Goal: Check status: Verify the current state of an ongoing process or item

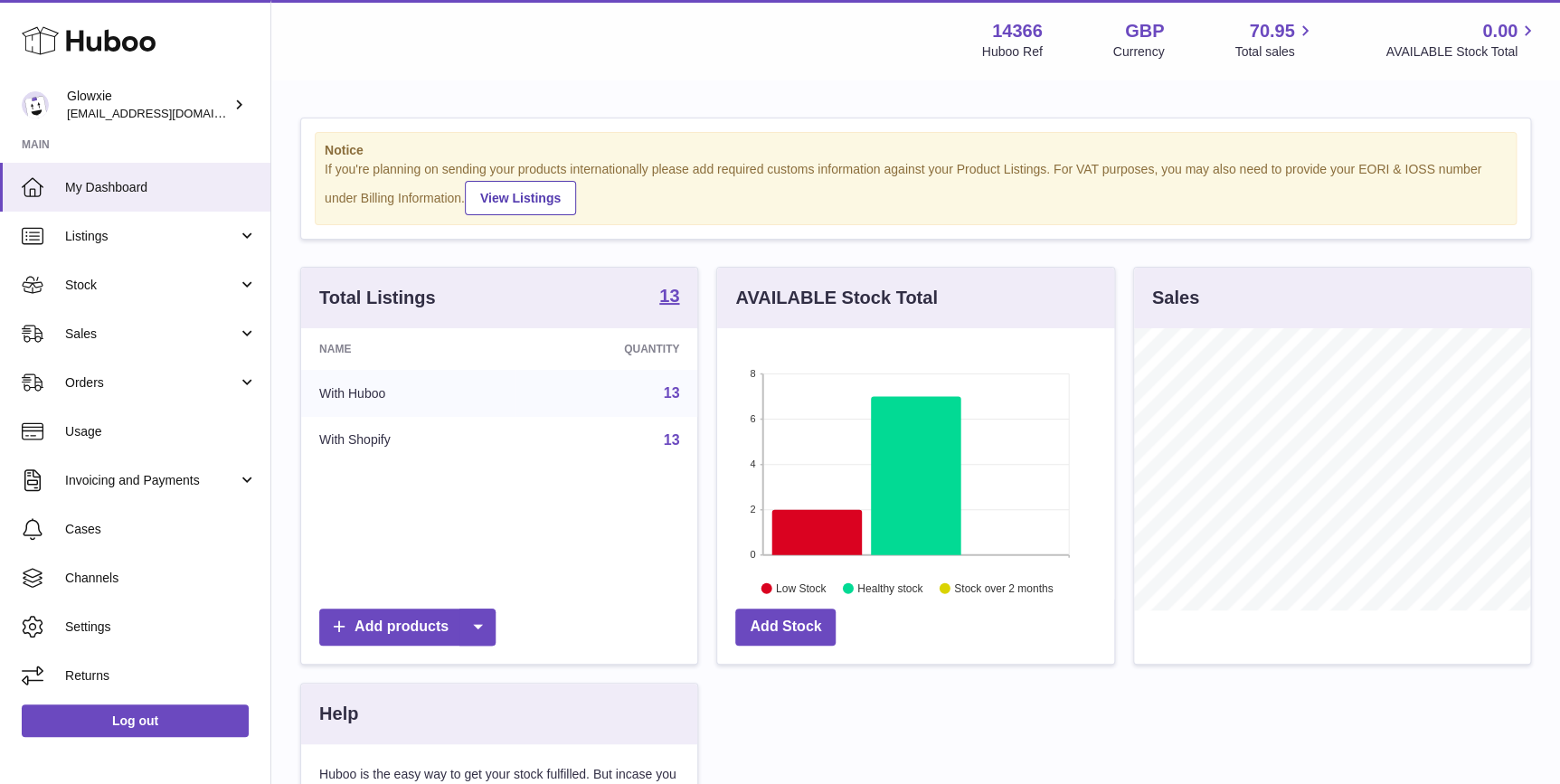
scroll to position [282, 396]
click at [172, 375] on span "Orders" at bounding box center [151, 383] width 173 height 17
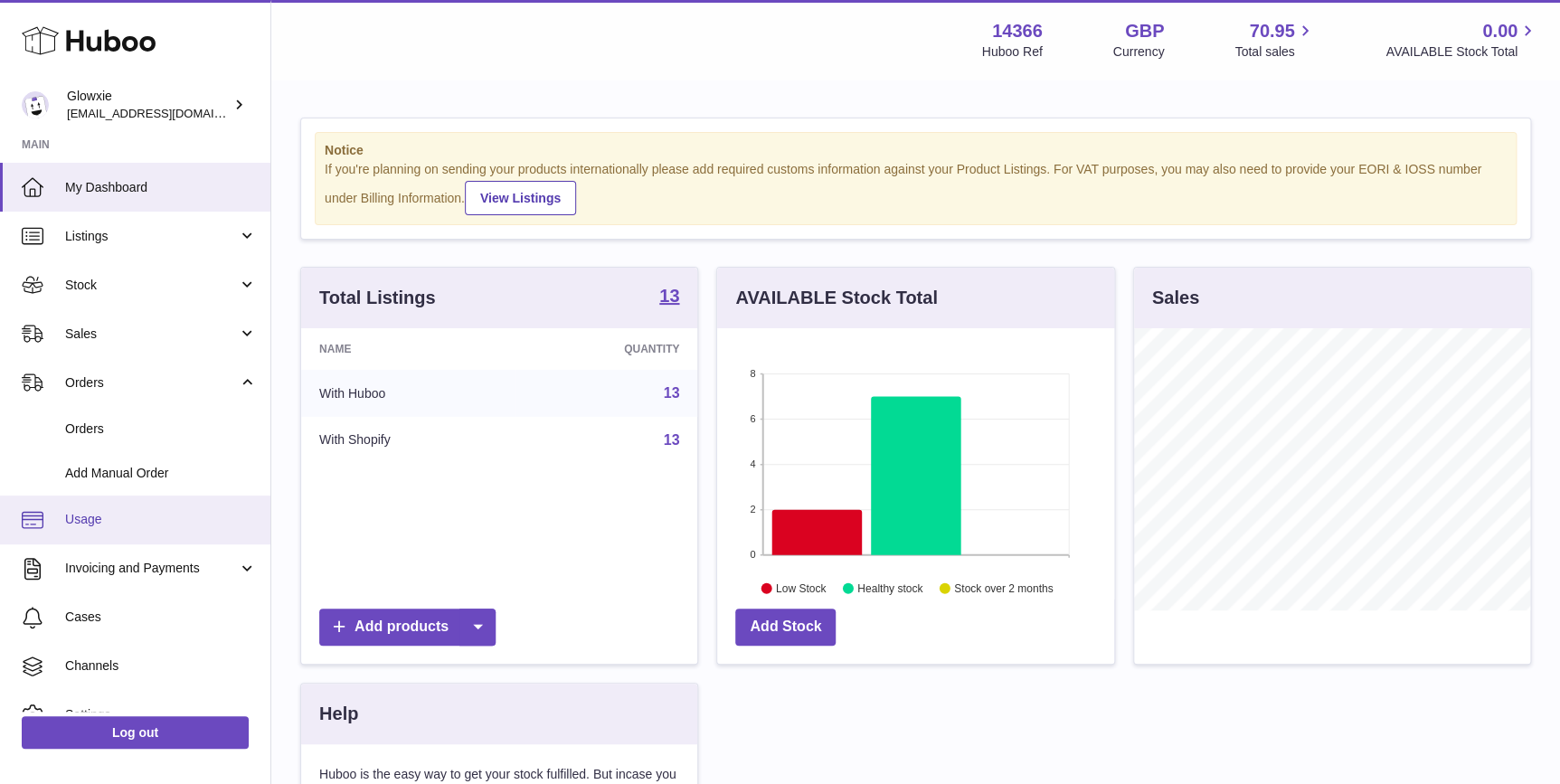
click at [137, 510] on span "Usage" at bounding box center [161, 518] width 192 height 17
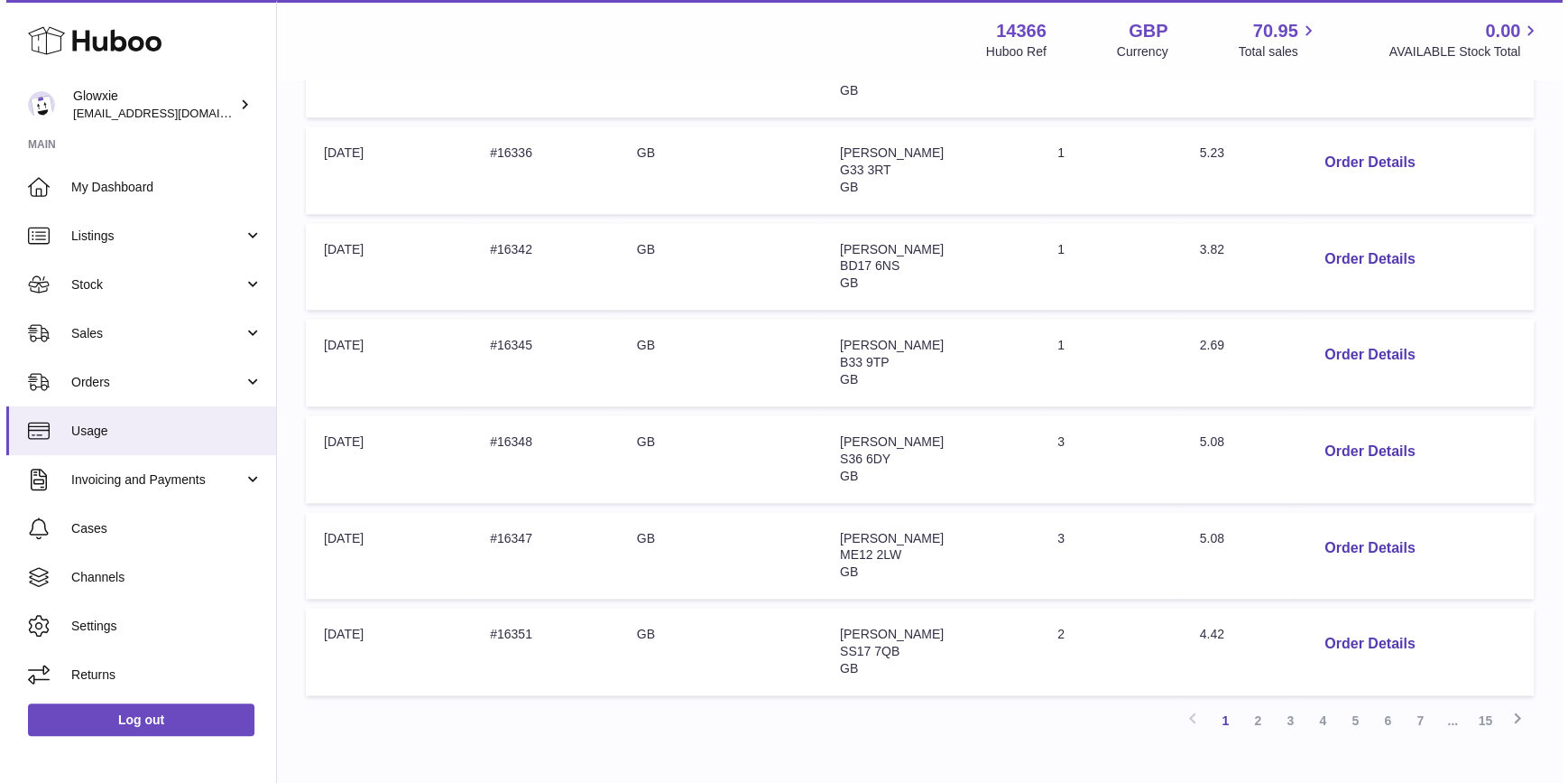
scroll to position [800, 0]
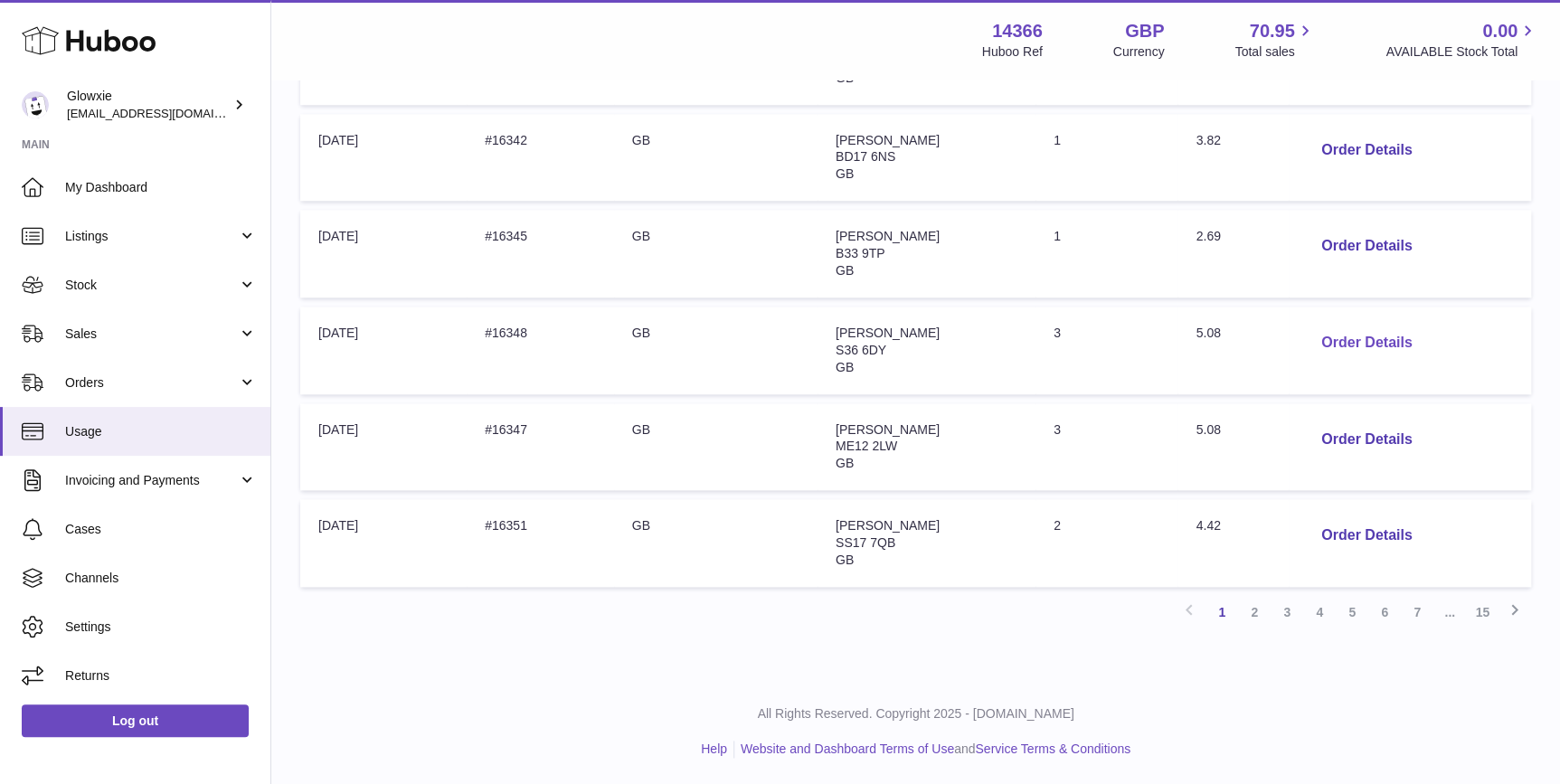
click at [1384, 336] on button "Order Details" at bounding box center [1366, 343] width 119 height 37
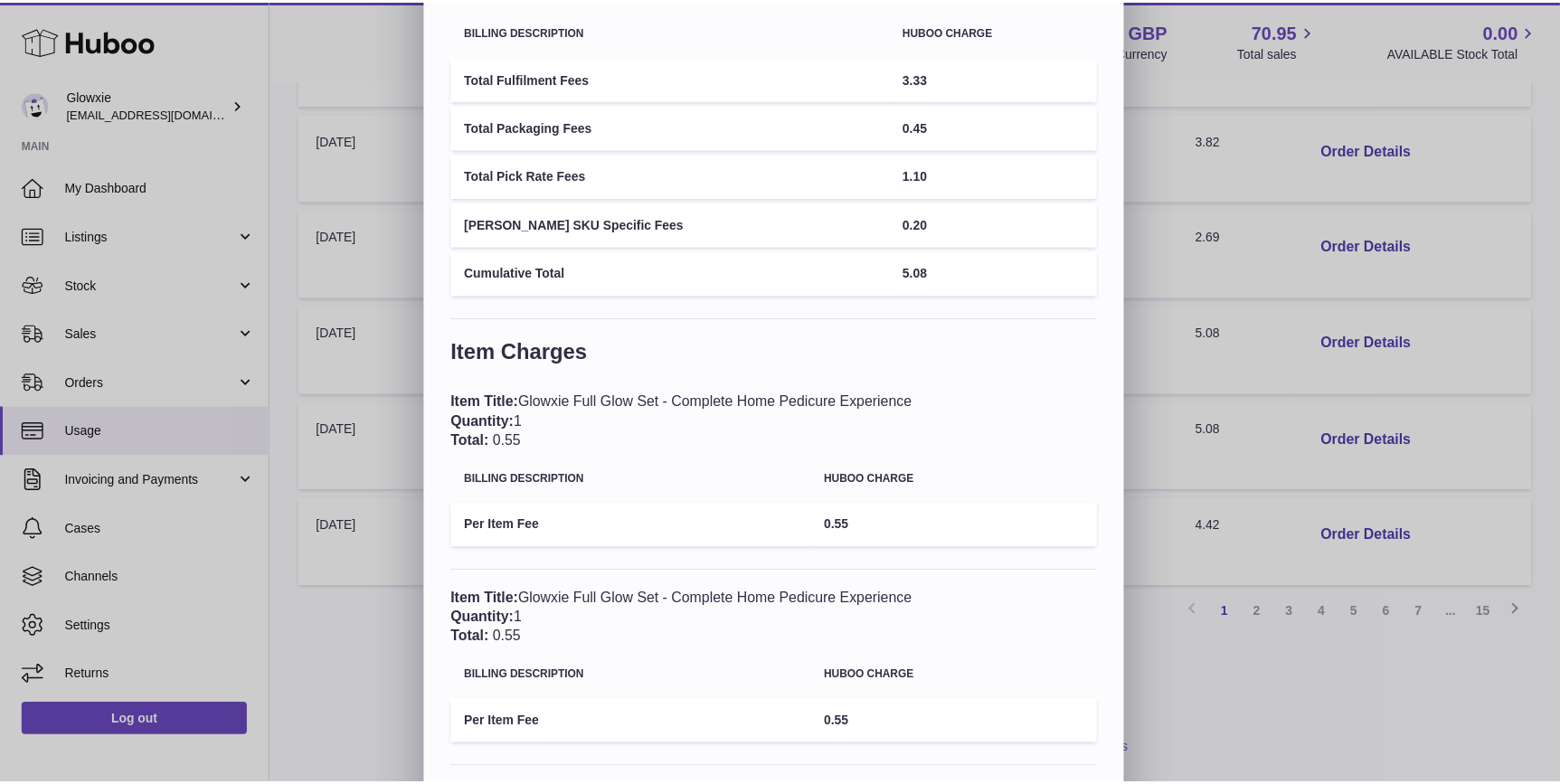
scroll to position [0, 0]
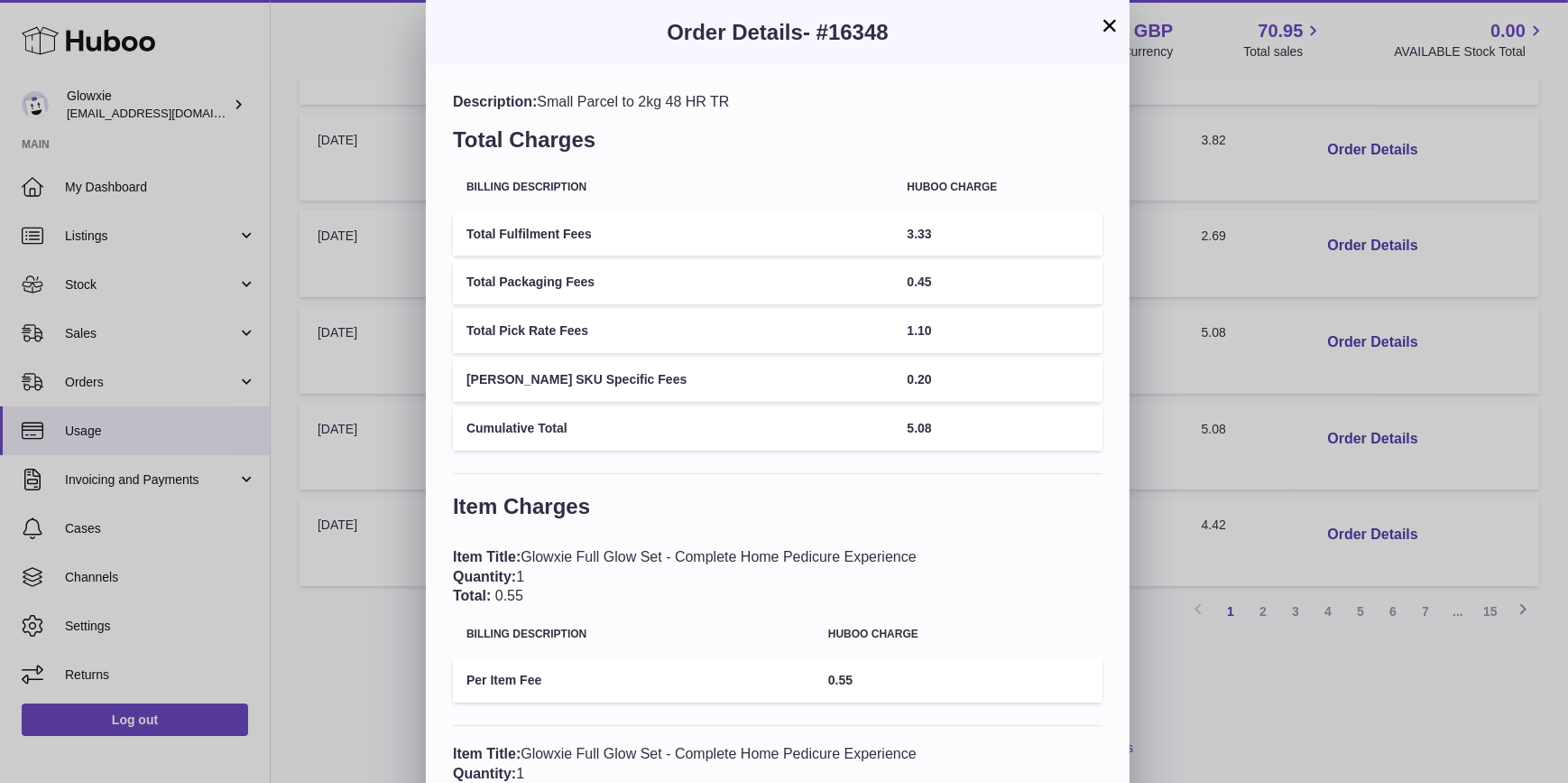
click at [1109, 24] on button "×" at bounding box center [1110, 25] width 22 height 22
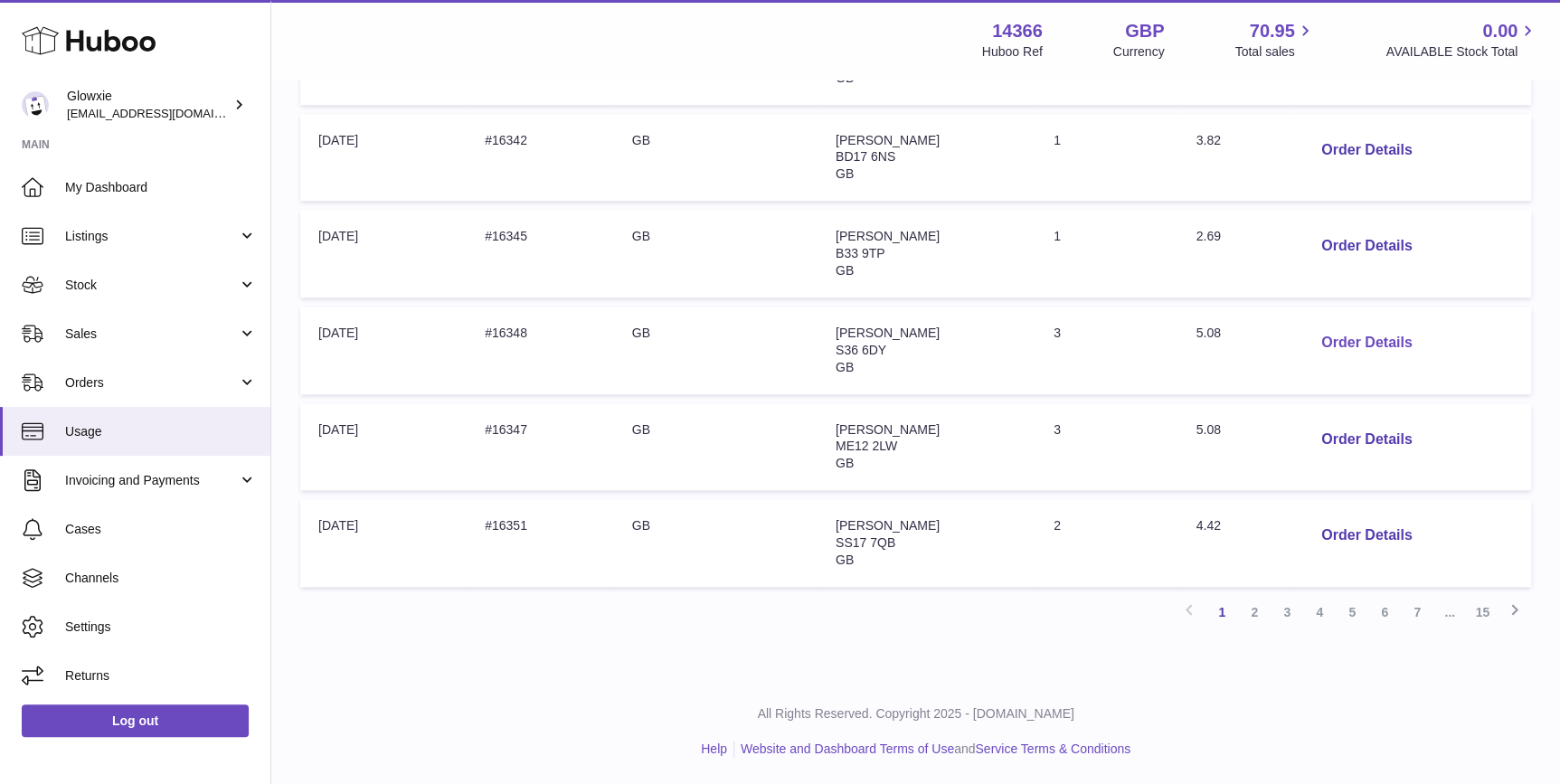
click at [1364, 349] on button "Order Details" at bounding box center [1366, 343] width 119 height 37
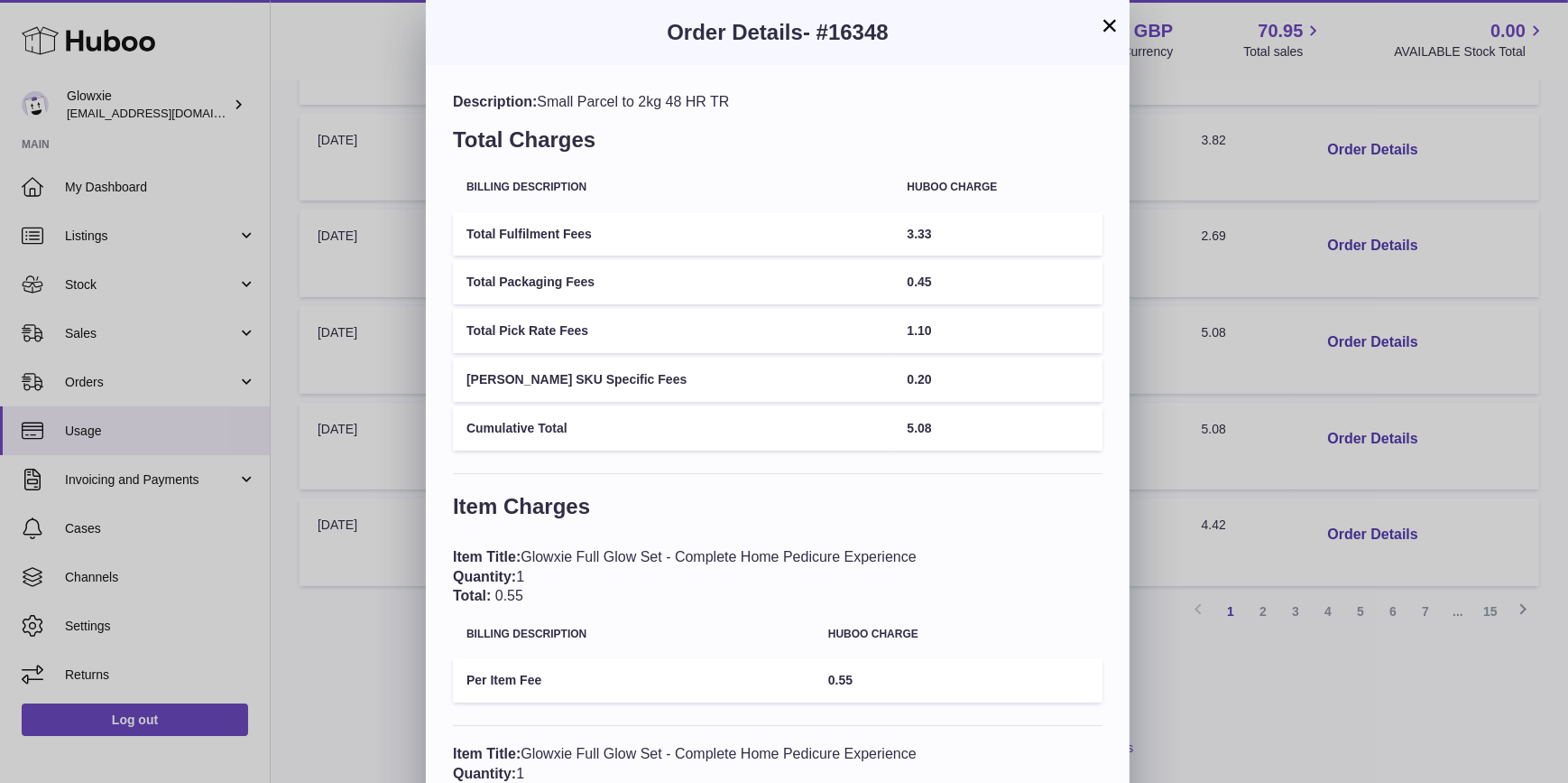
click at [1109, 21] on button "×" at bounding box center [1110, 25] width 22 height 22
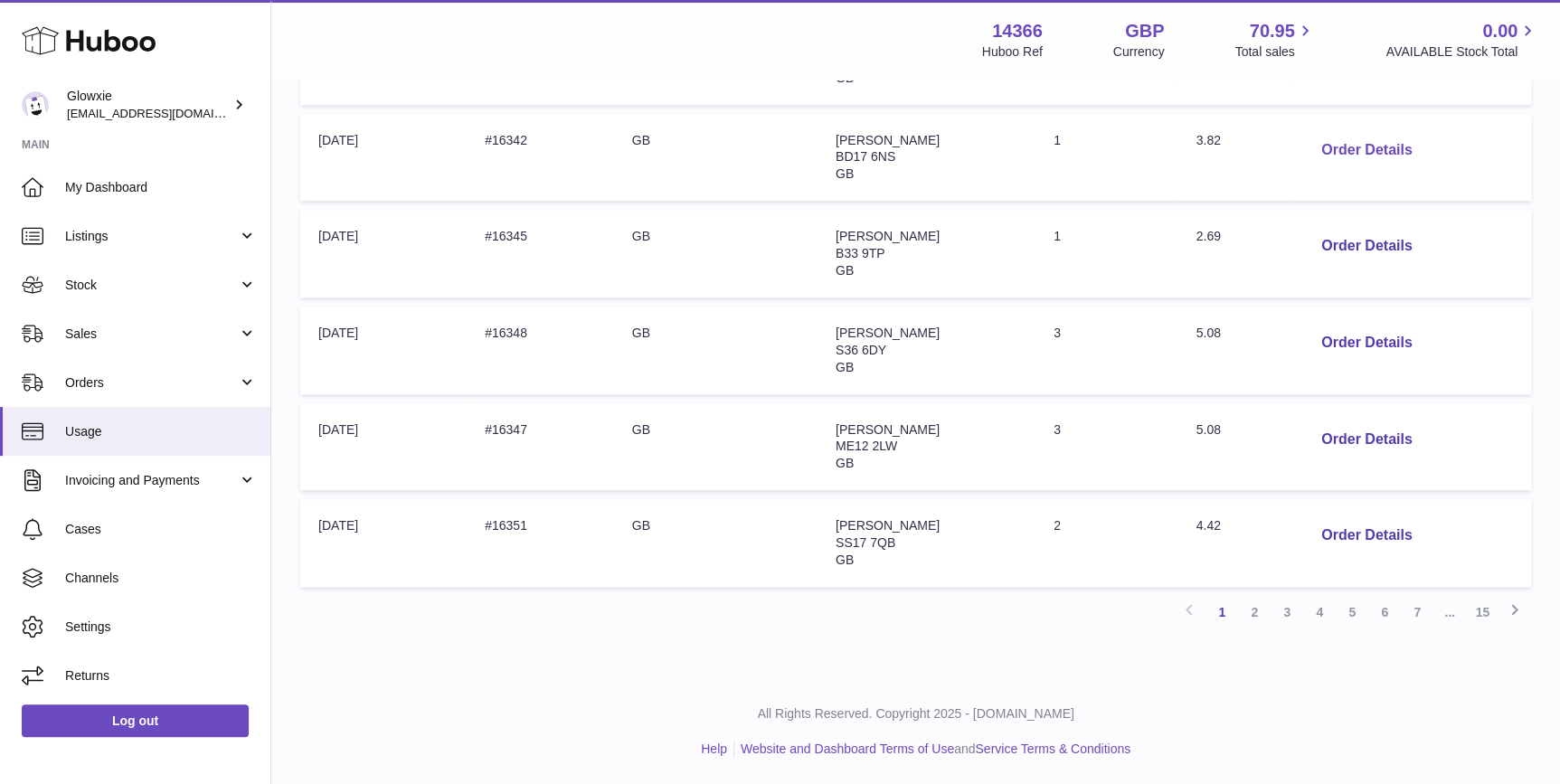
click at [1350, 142] on button "Order Details" at bounding box center [1366, 150] width 119 height 37
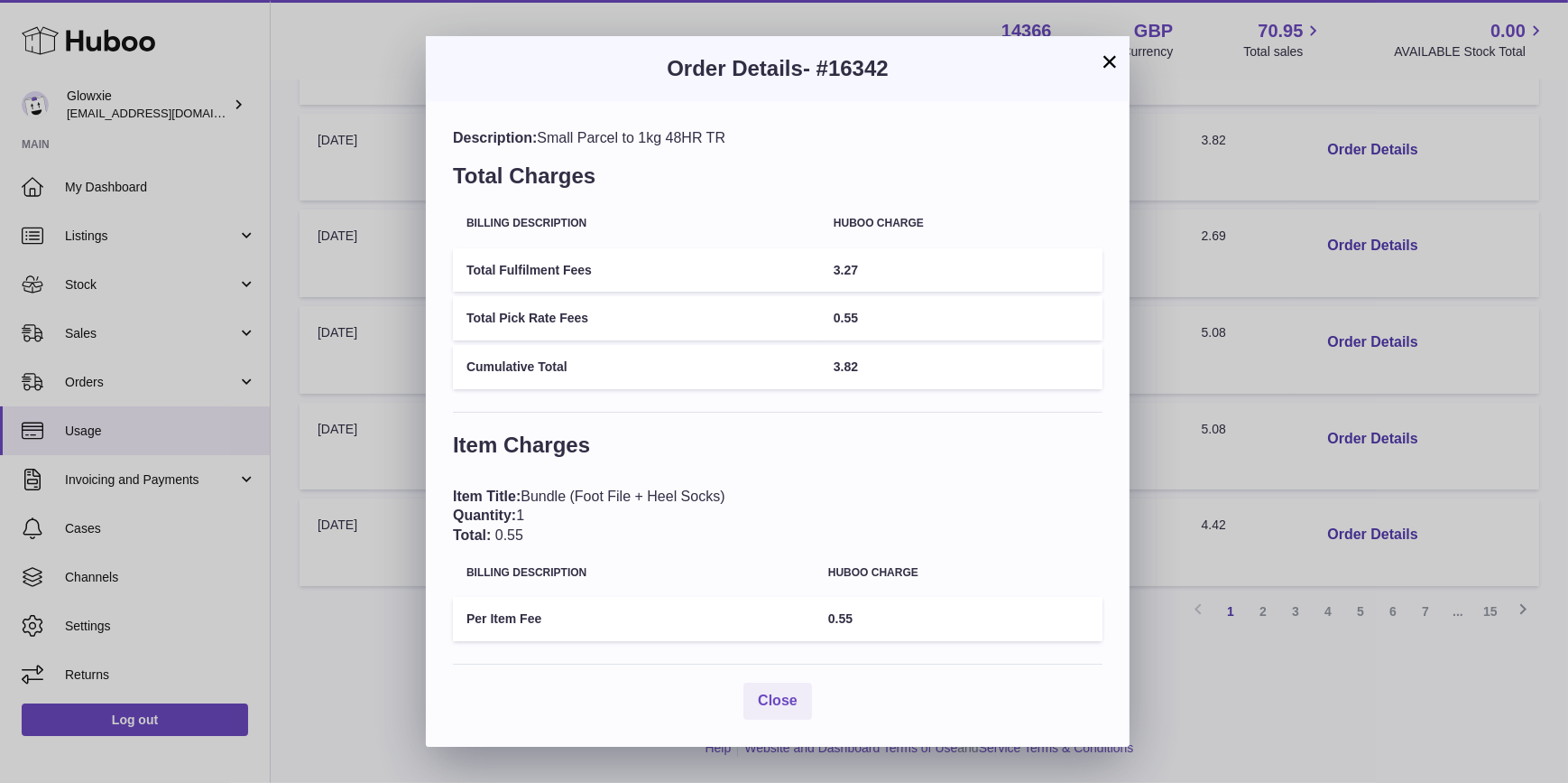
click at [1099, 63] on button "×" at bounding box center [1110, 62] width 22 height 22
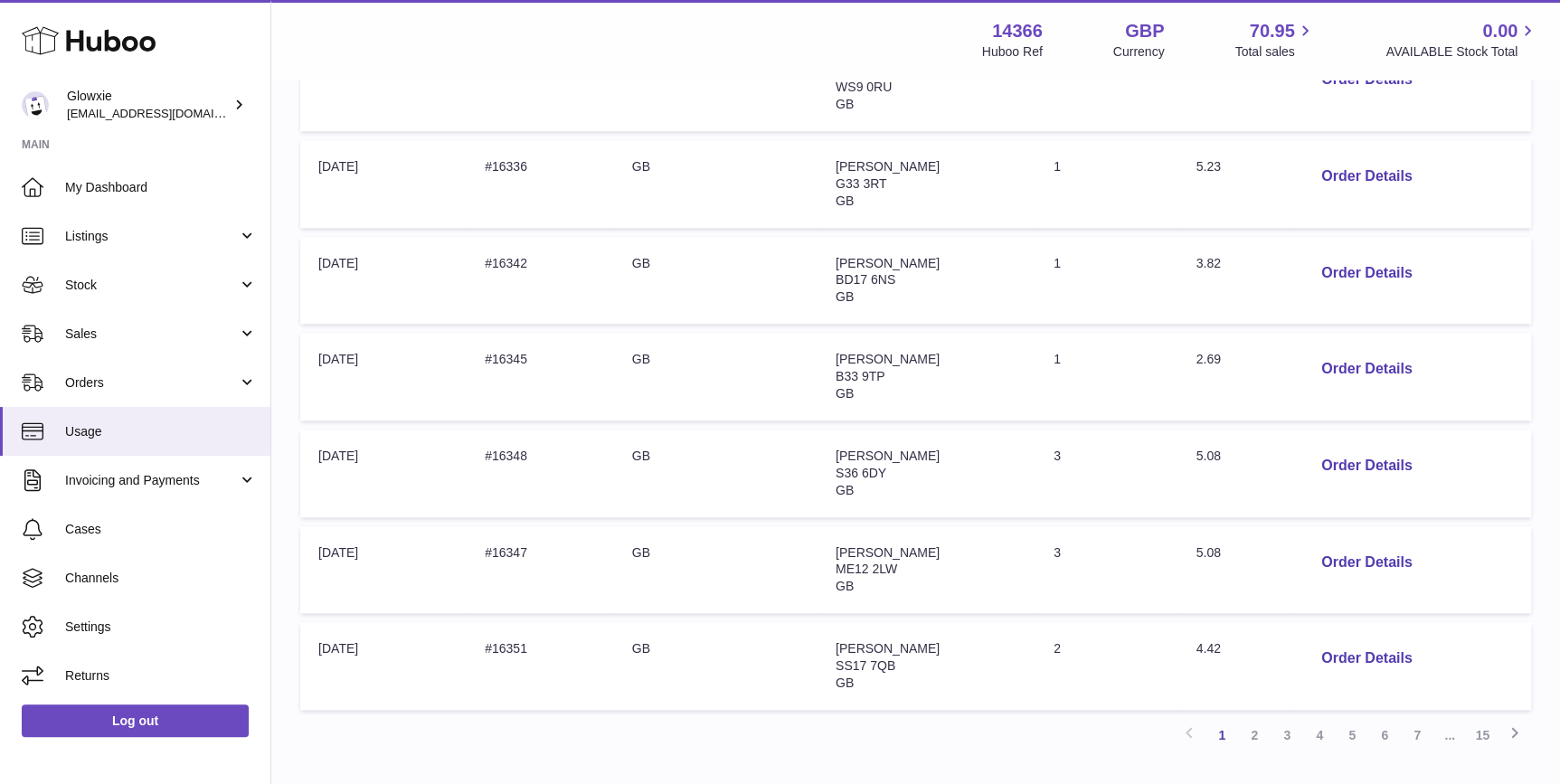
scroll to position [527, 0]
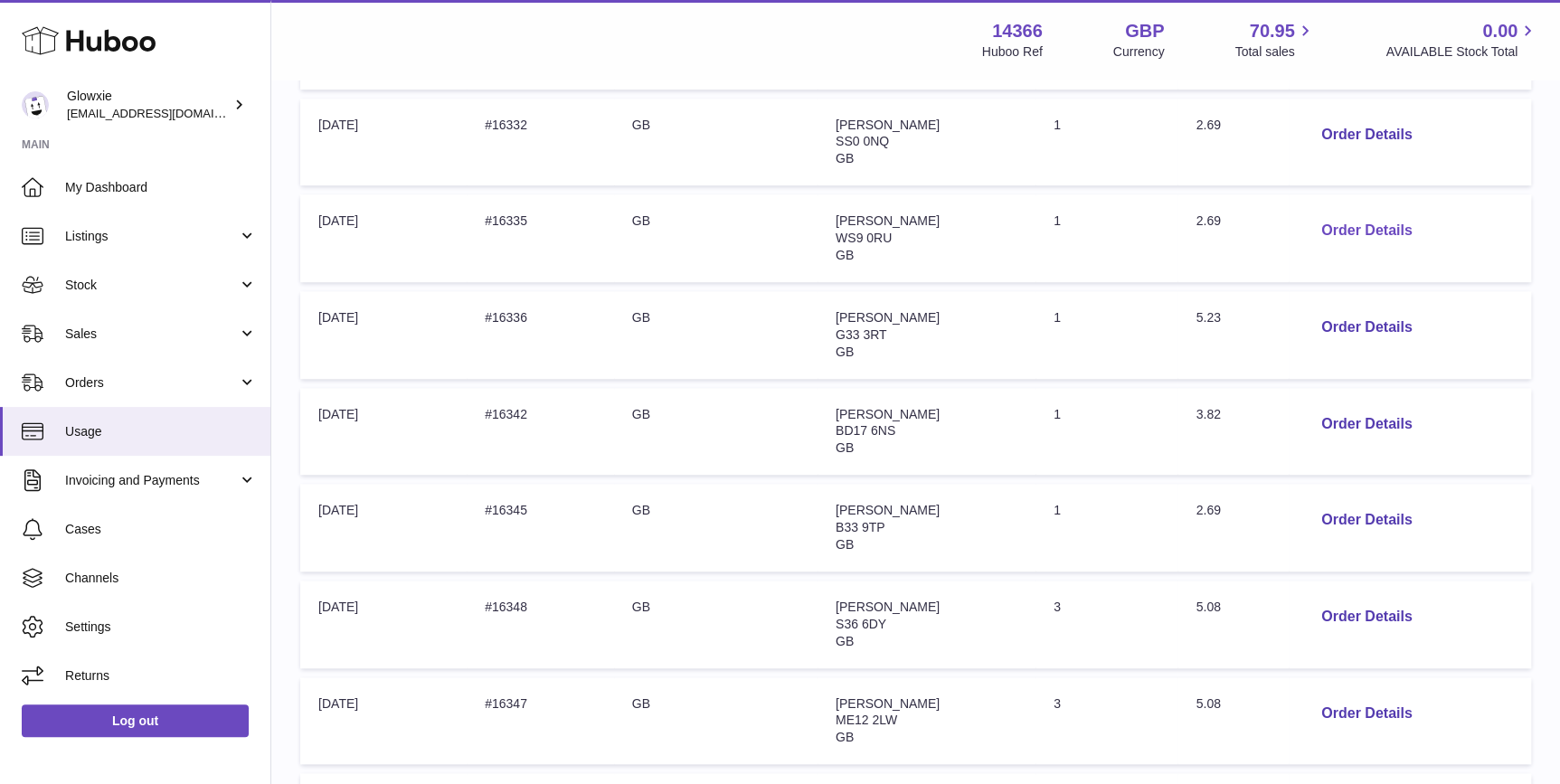
click at [1361, 226] on button "Order Details" at bounding box center [1366, 231] width 119 height 37
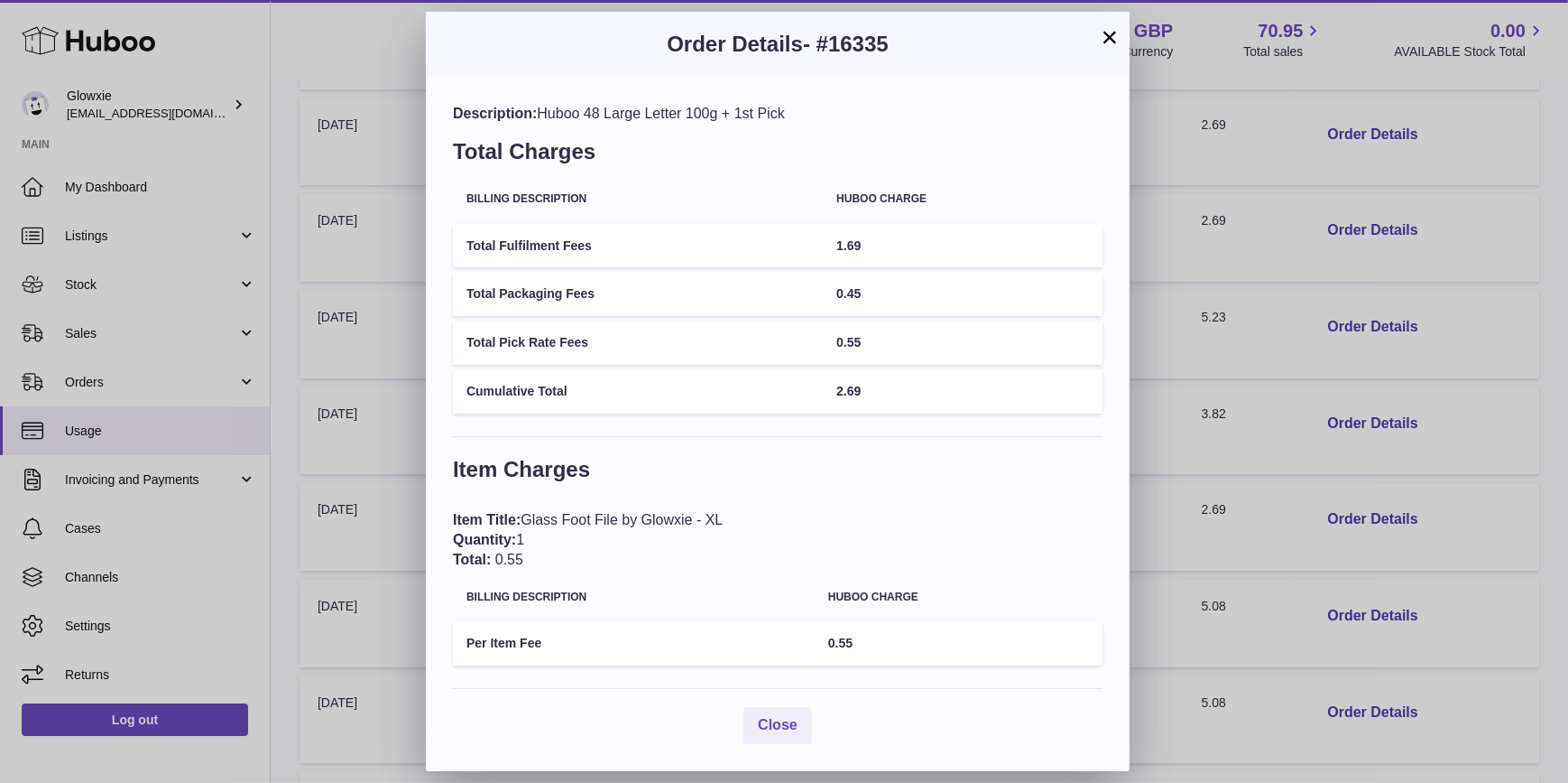
click at [1113, 45] on button "×" at bounding box center [1110, 37] width 22 height 22
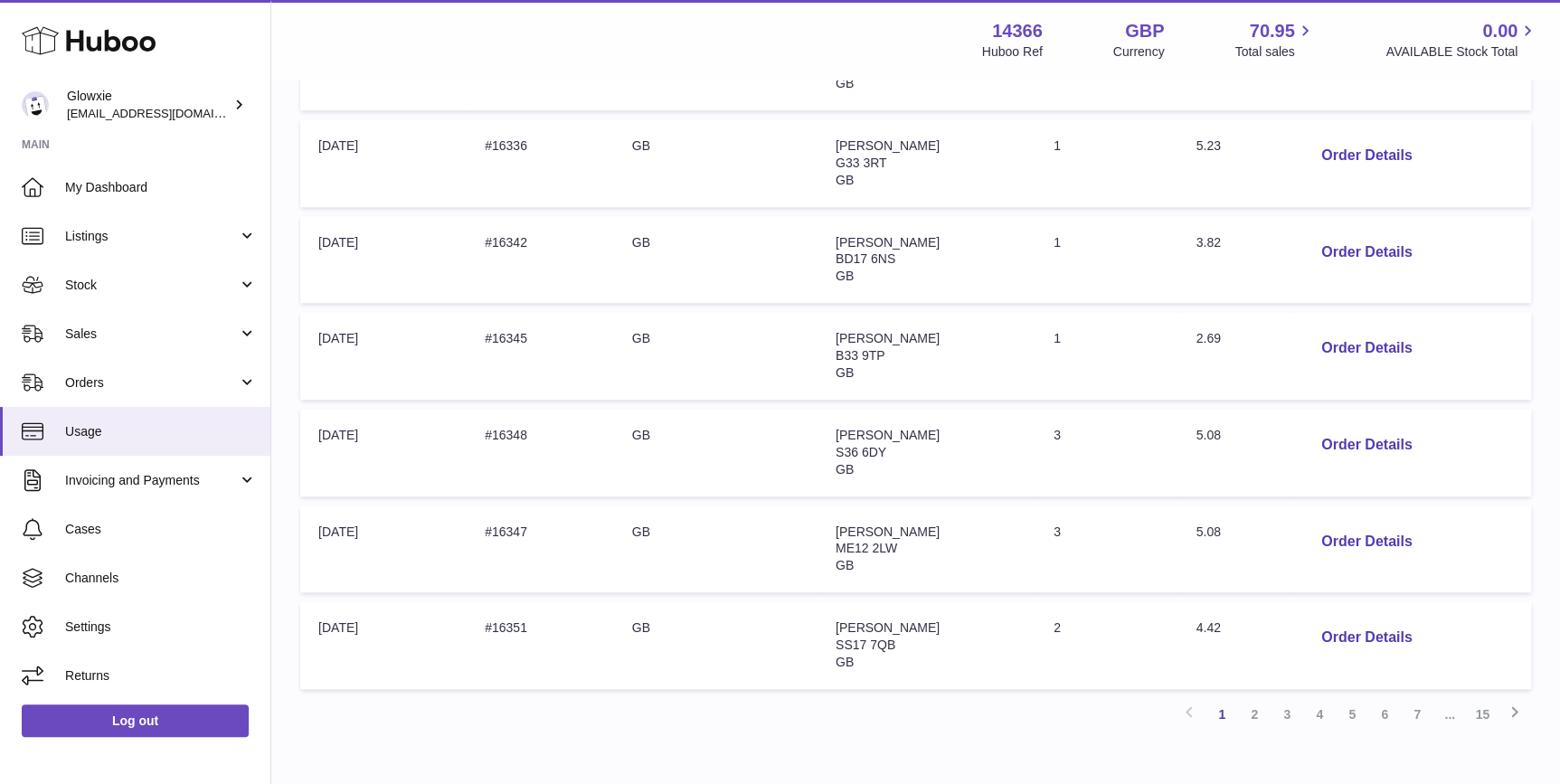
scroll to position [801, 0]
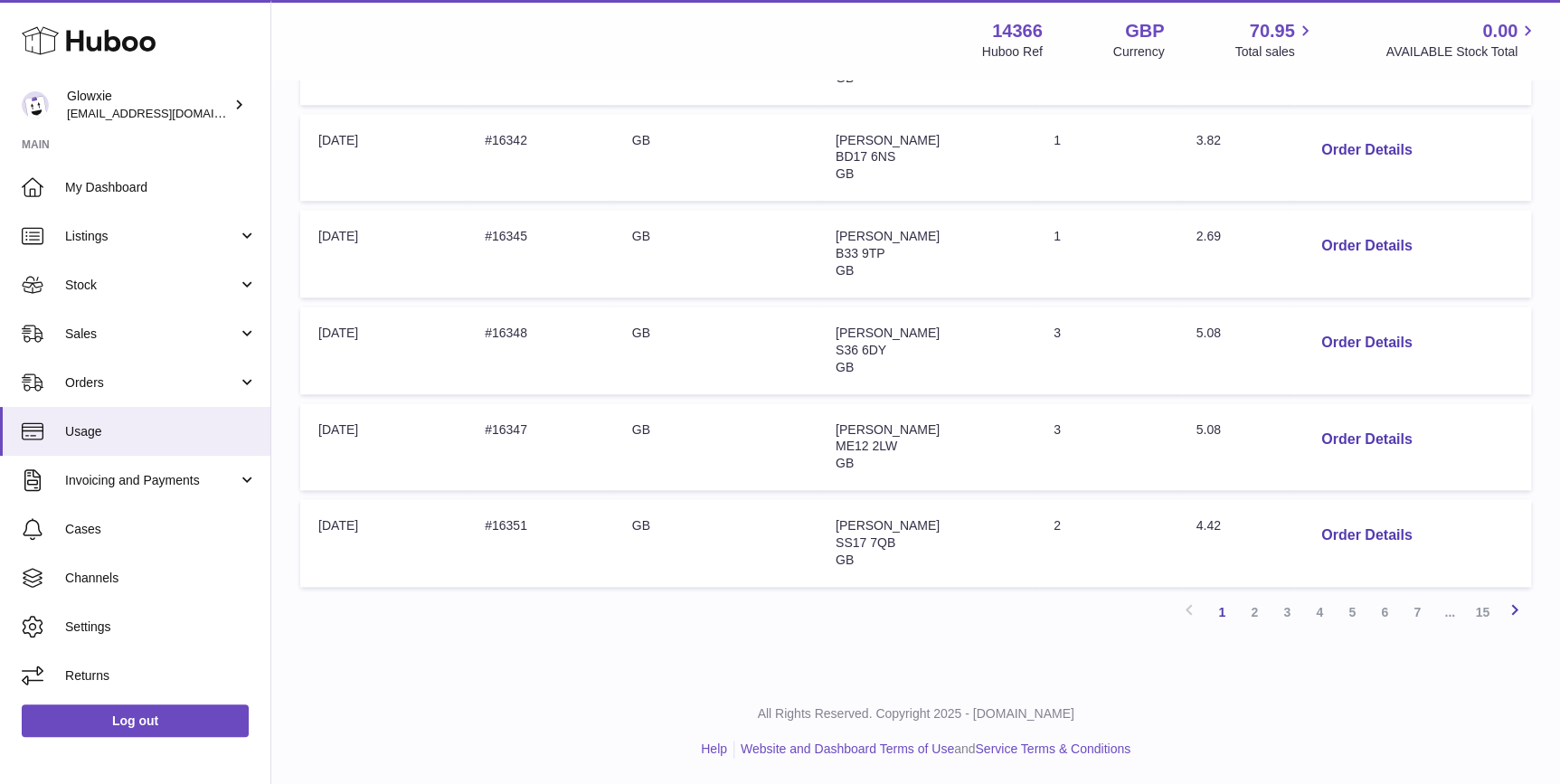
click at [1522, 605] on icon at bounding box center [1515, 609] width 22 height 23
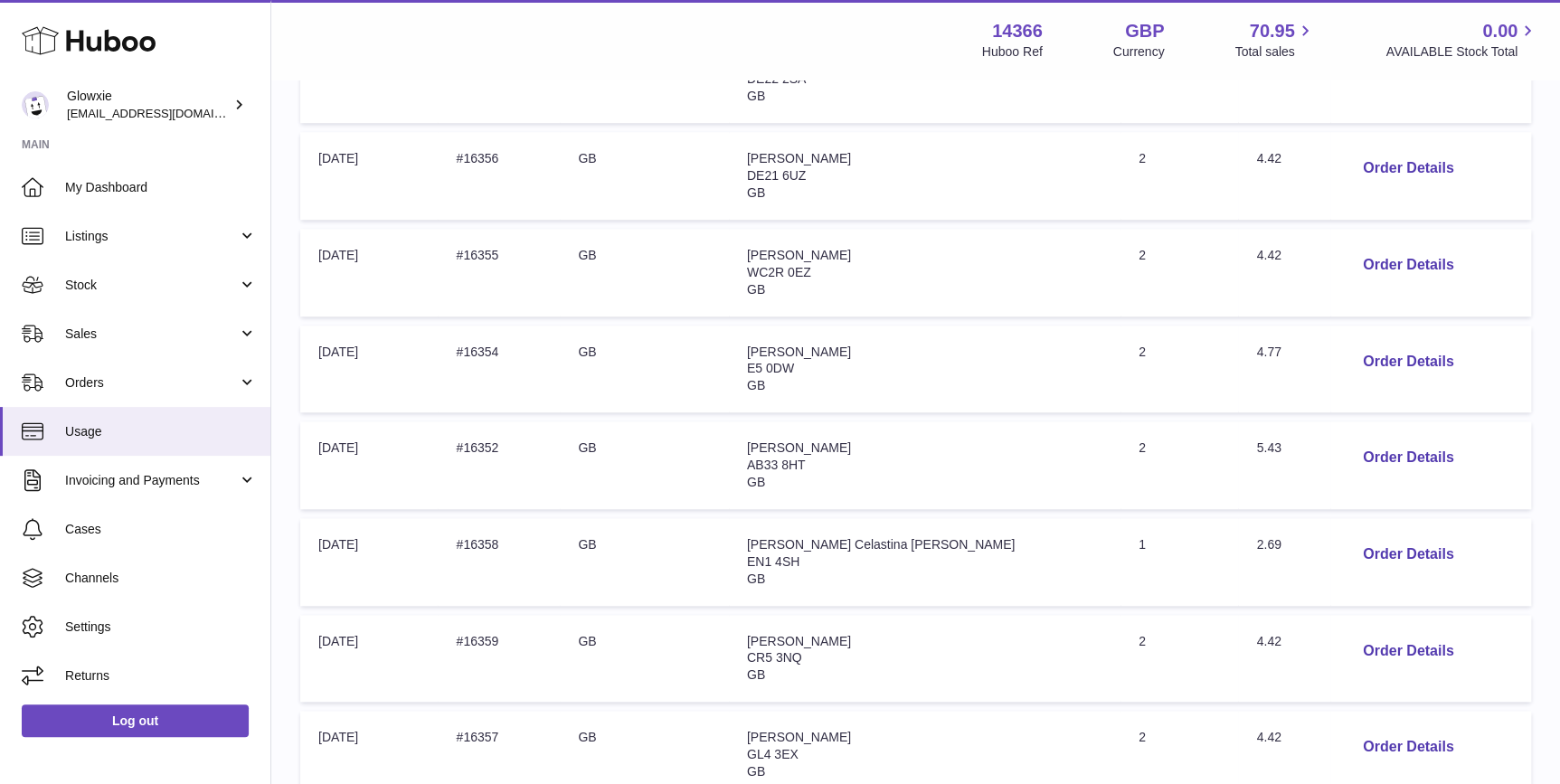
scroll to position [629, 0]
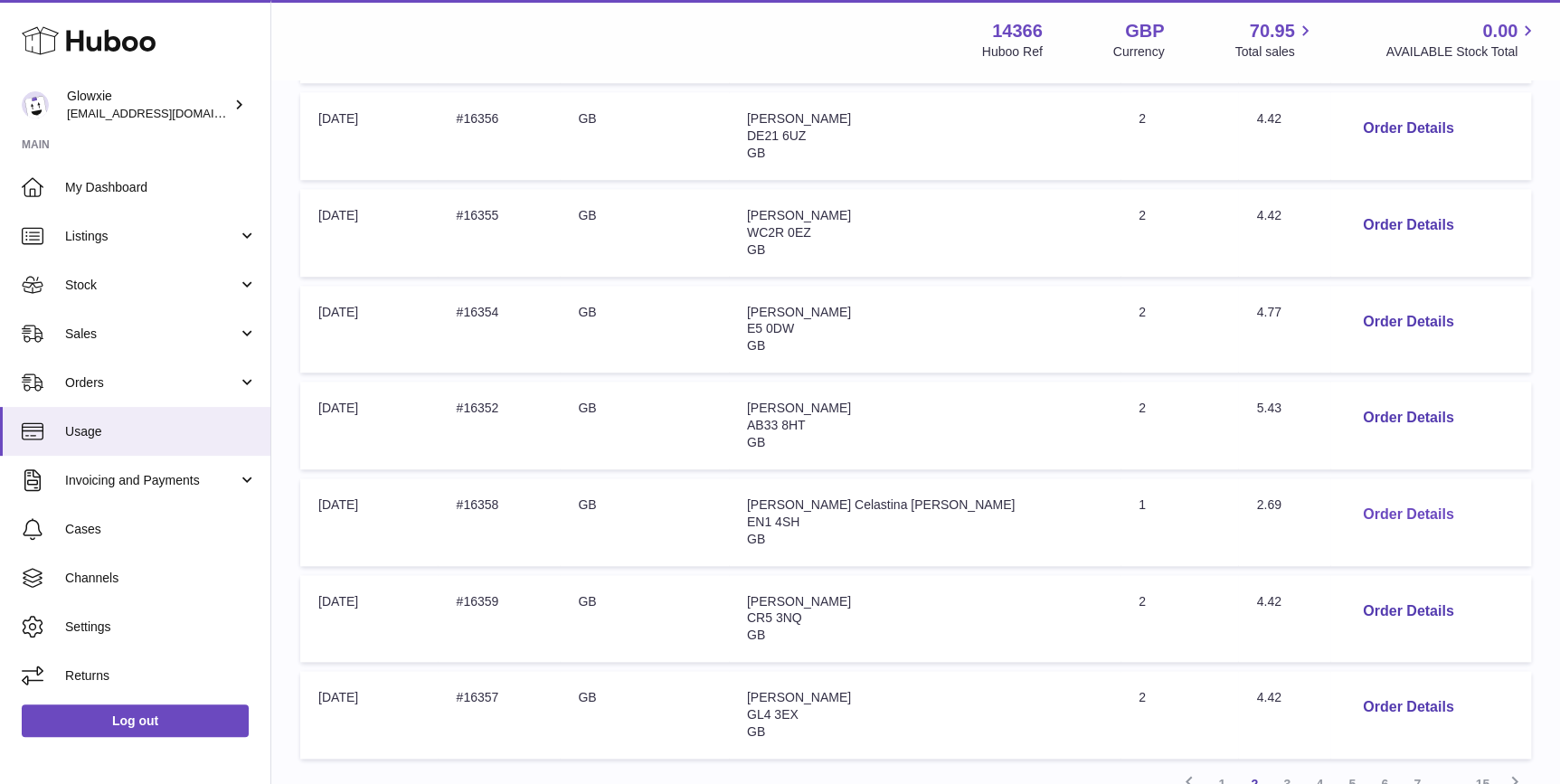
click at [1396, 525] on button "Order Details" at bounding box center [1408, 514] width 119 height 37
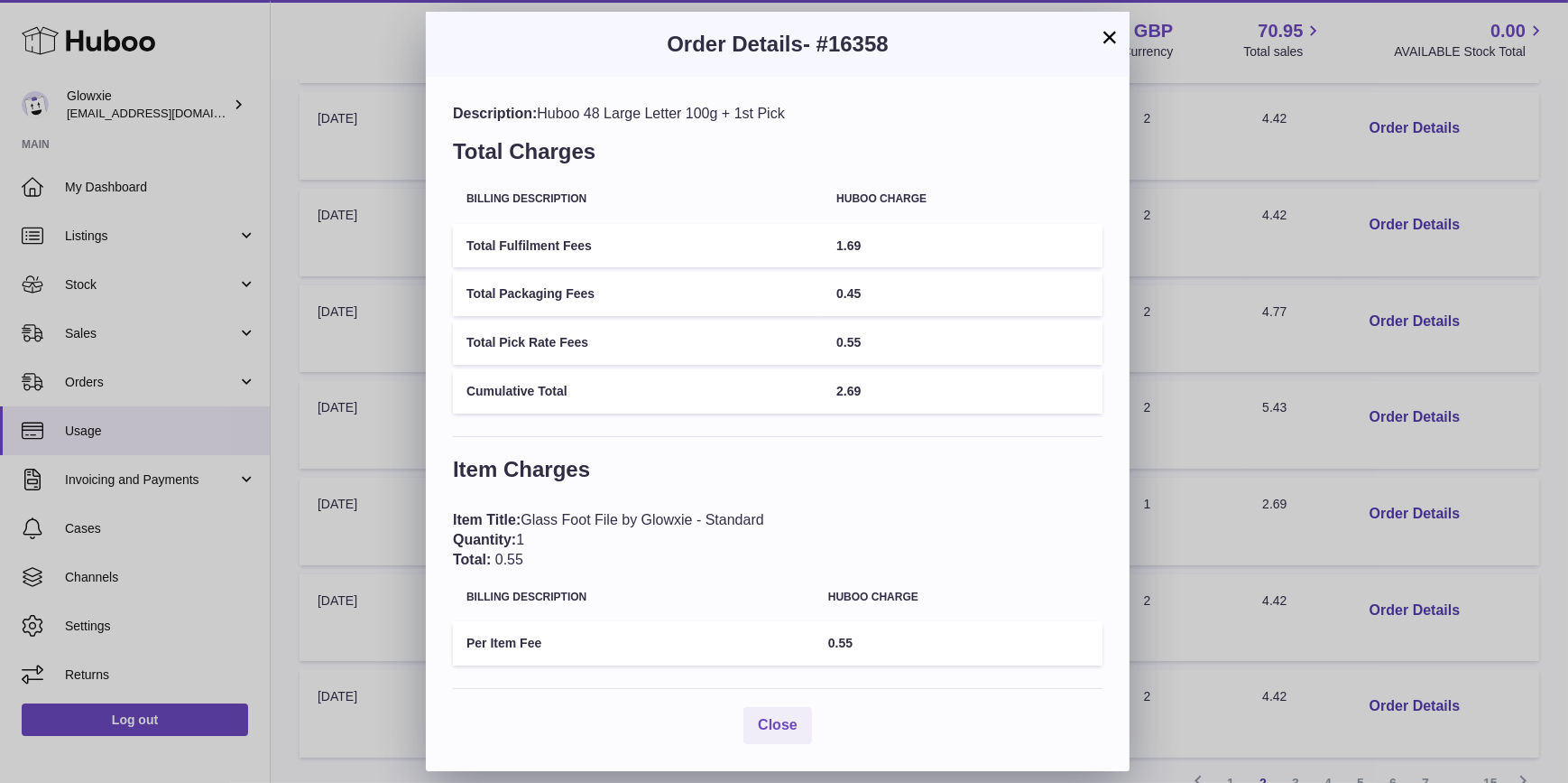
click at [1112, 36] on button "×" at bounding box center [1110, 37] width 22 height 22
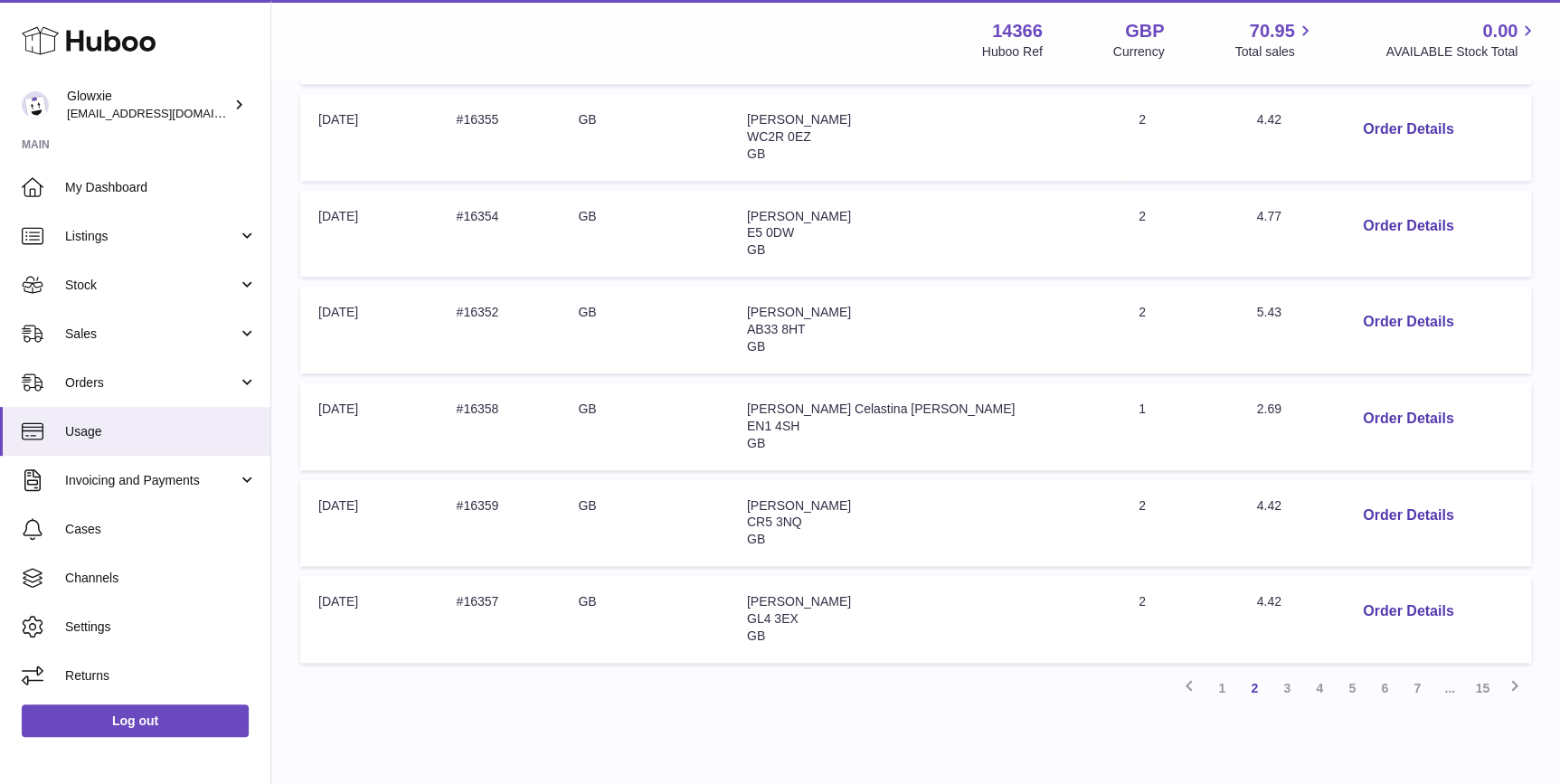
scroll to position [801, 0]
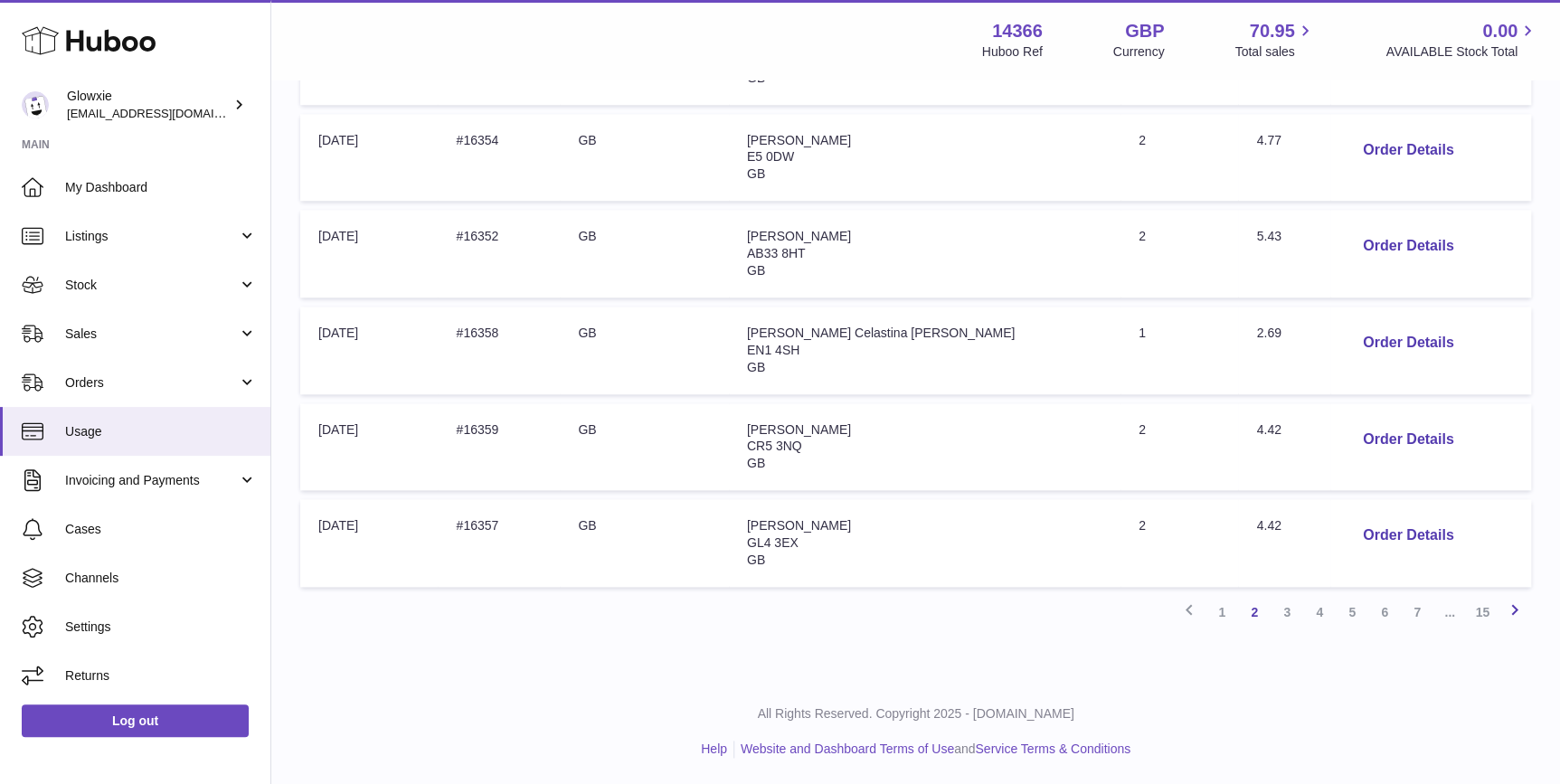
click at [1513, 605] on icon at bounding box center [1515, 609] width 22 height 23
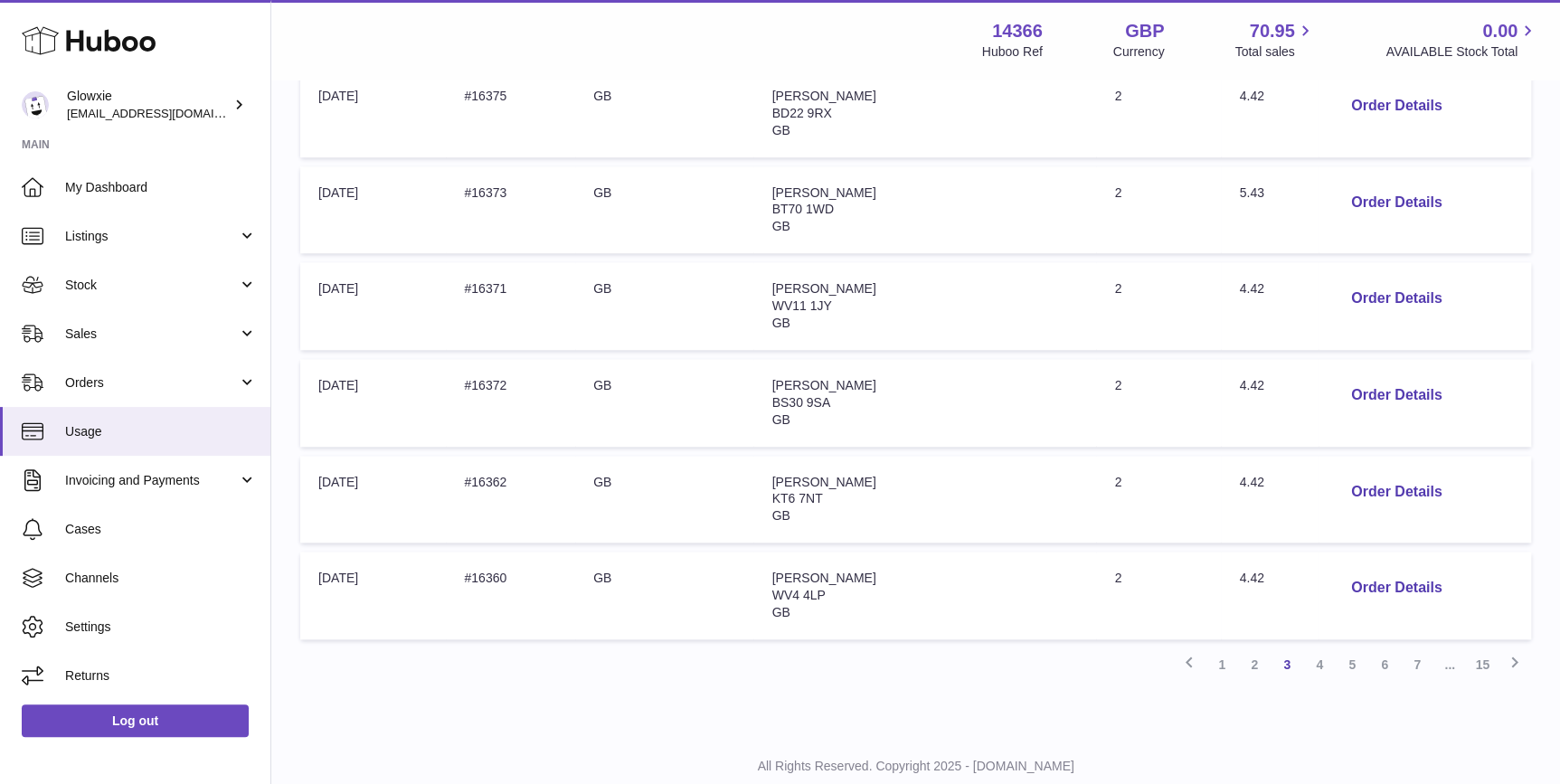
scroll to position [766, 0]
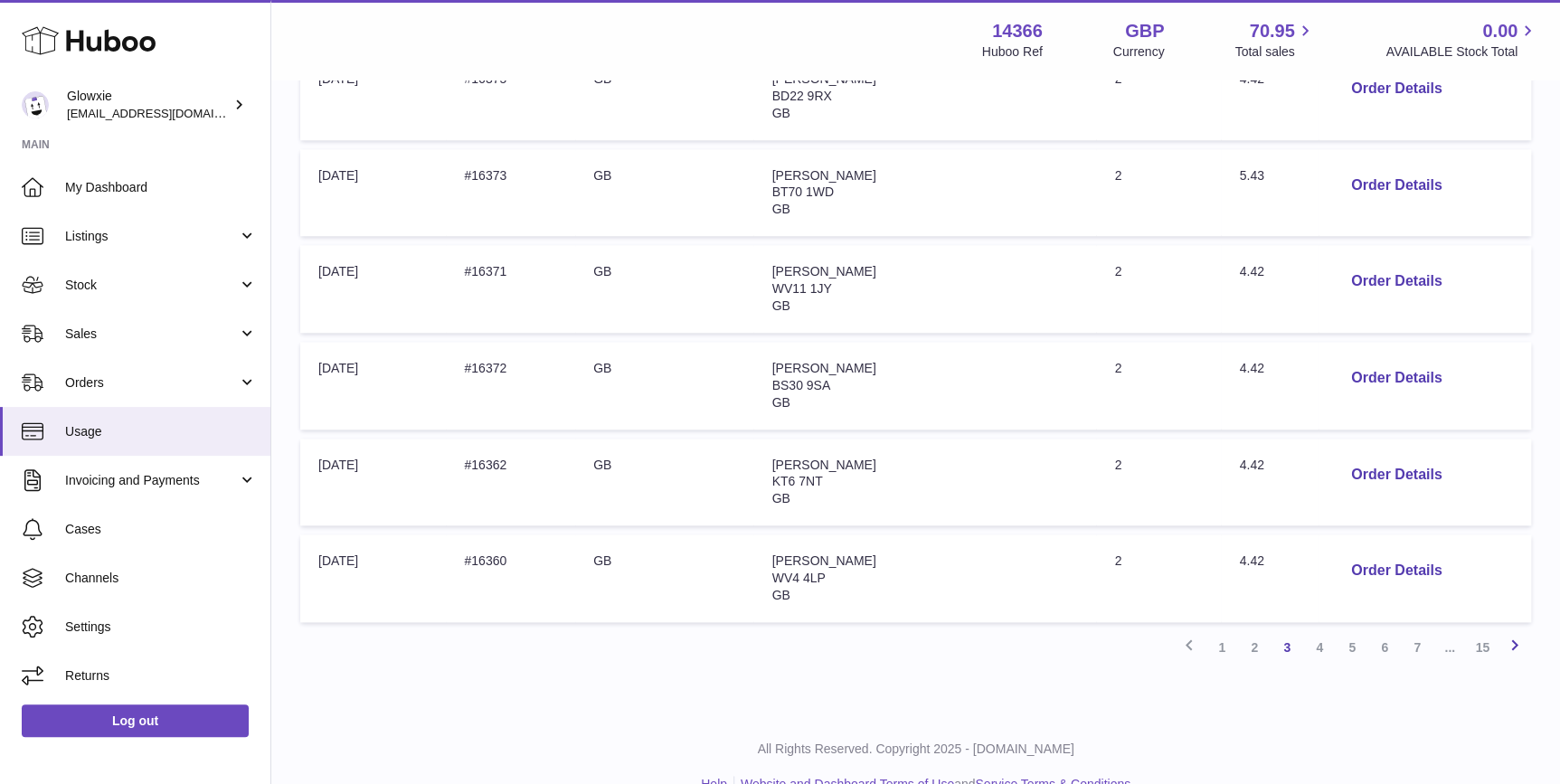
click at [1513, 631] on link "Next" at bounding box center [1515, 647] width 33 height 33
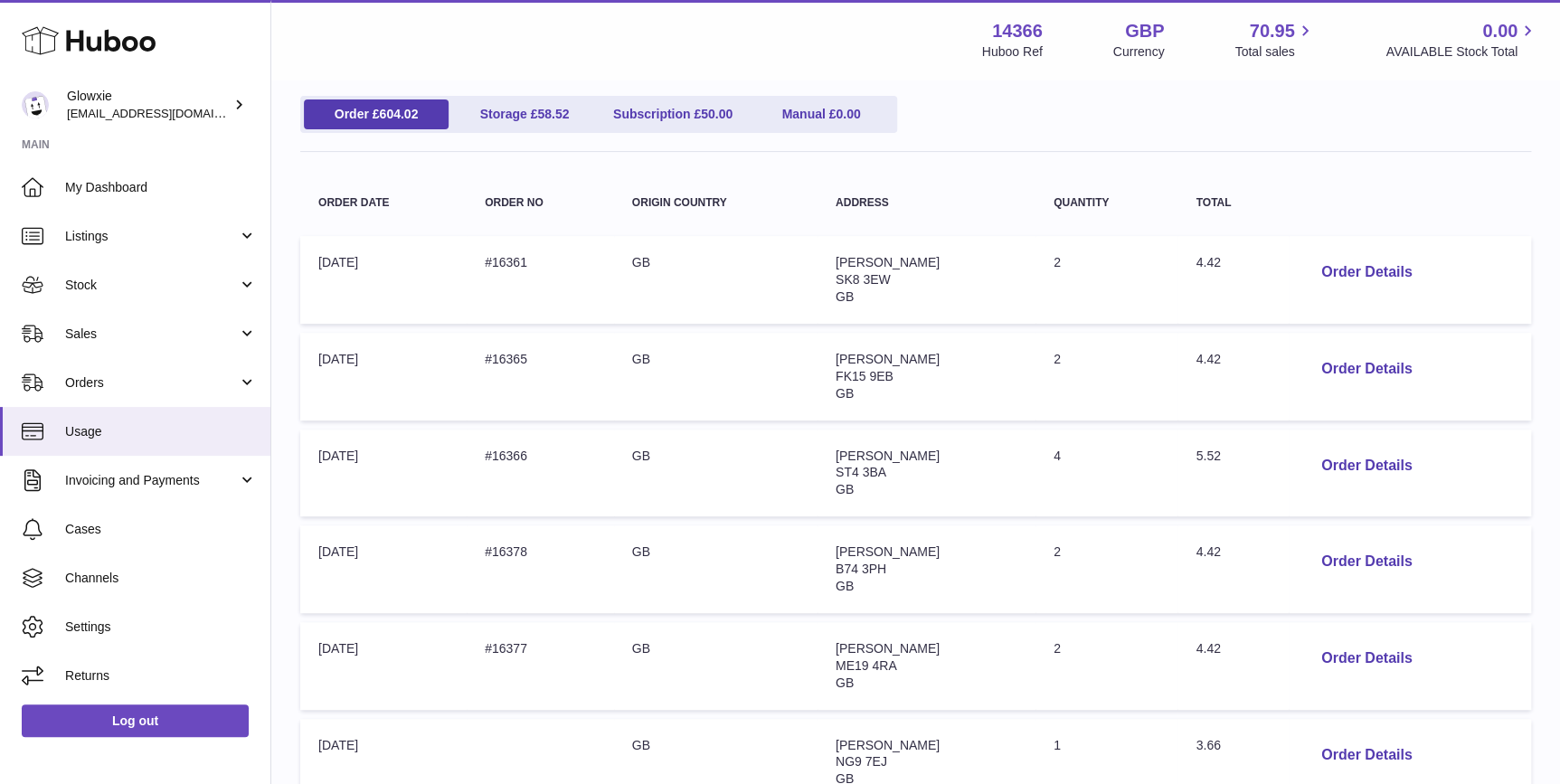
scroll to position [356, 0]
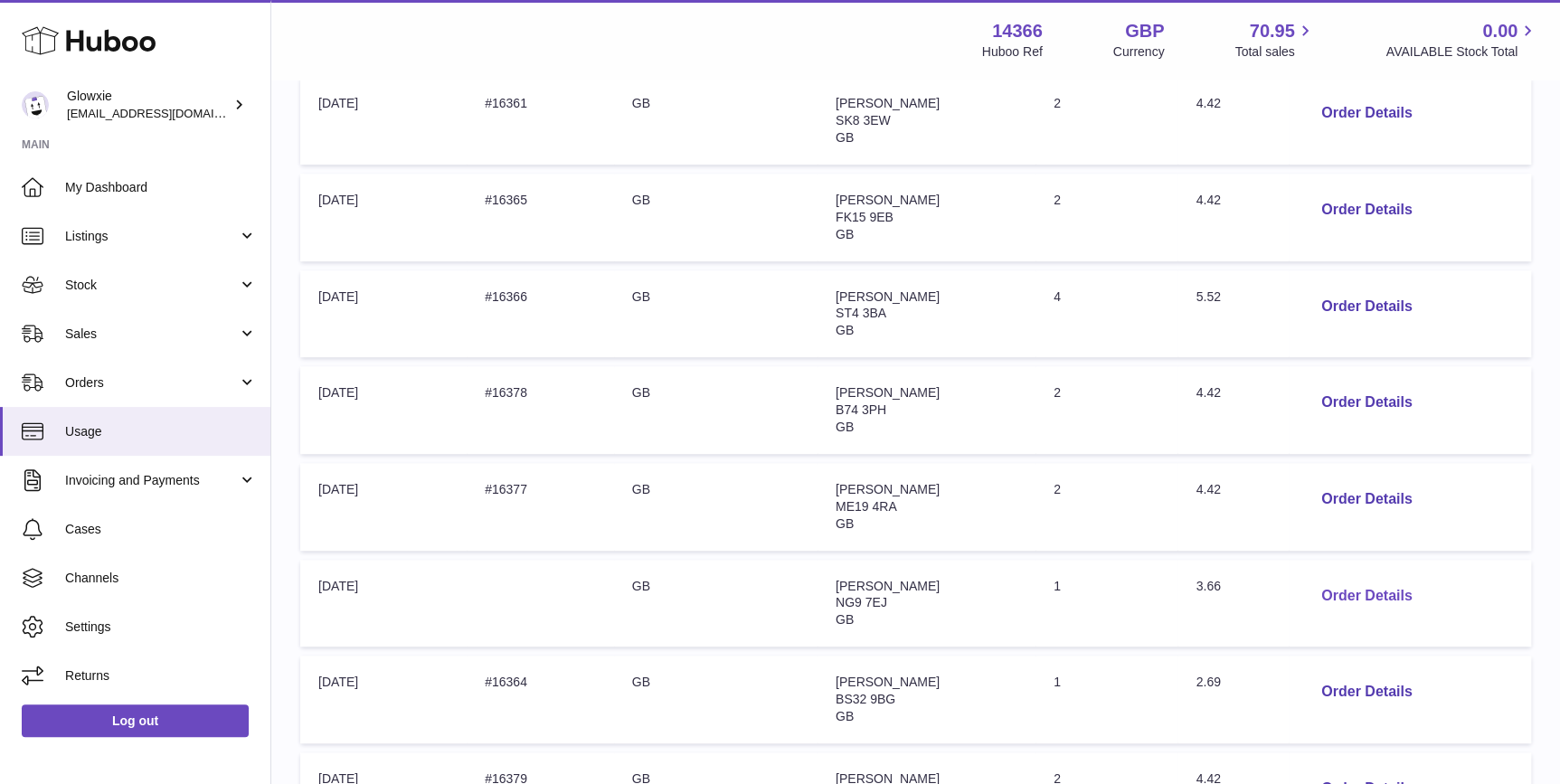
click at [1374, 598] on button "Order Details" at bounding box center [1366, 595] width 119 height 37
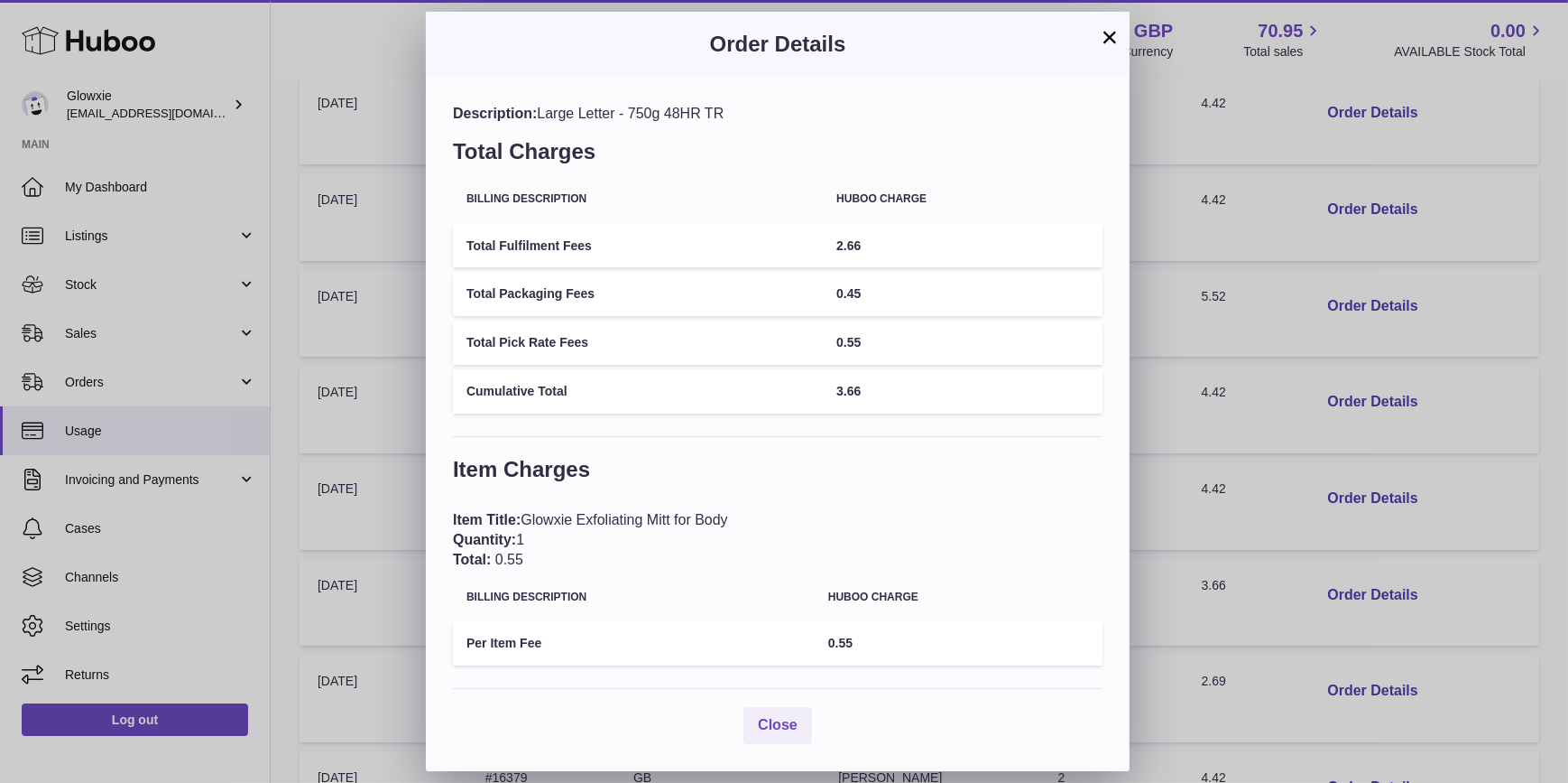
click at [1115, 43] on button "×" at bounding box center [1110, 37] width 22 height 22
